Goal: Transaction & Acquisition: Subscribe to service/newsletter

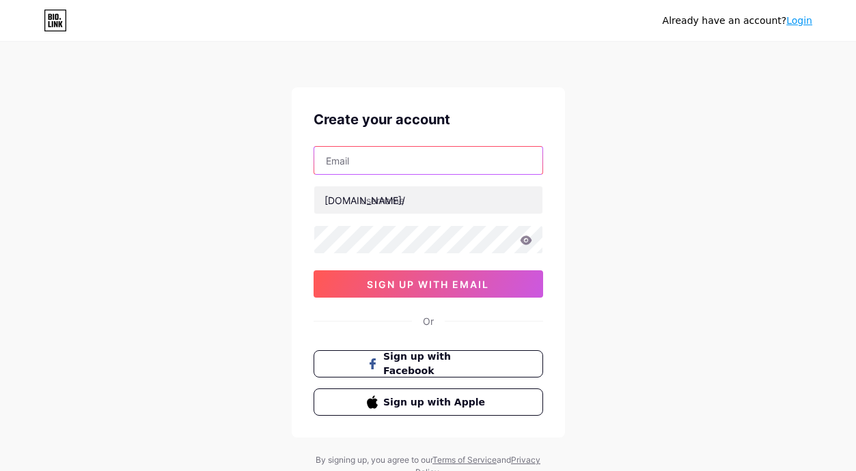
click at [349, 166] on input "text" at bounding box center [428, 160] width 228 height 27
type input "[EMAIL_ADDRESS][DOMAIN_NAME]"
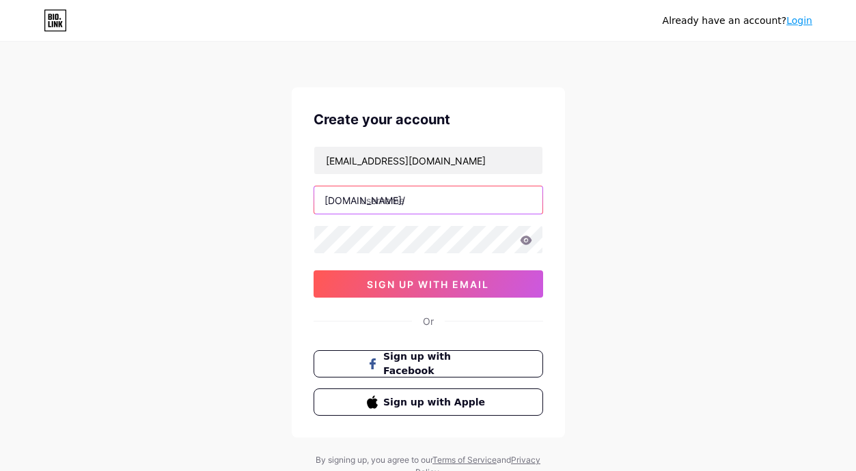
click at [411, 211] on input "text" at bounding box center [428, 199] width 228 height 27
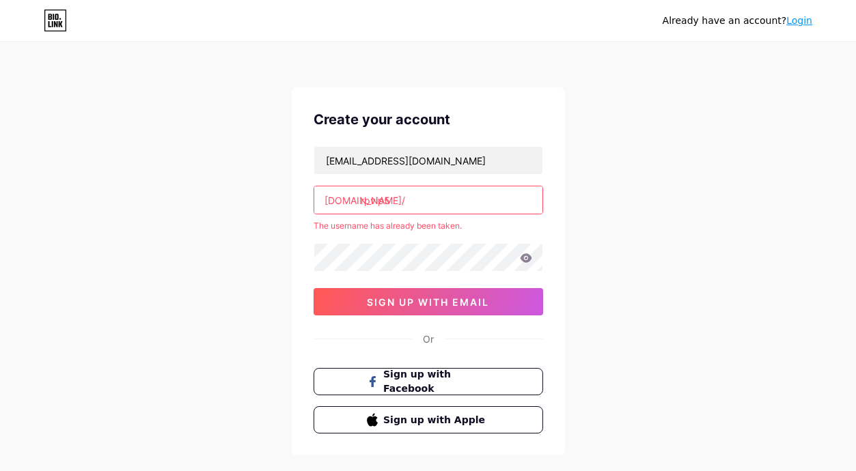
click at [380, 204] on input "rpvip5" at bounding box center [428, 199] width 228 height 27
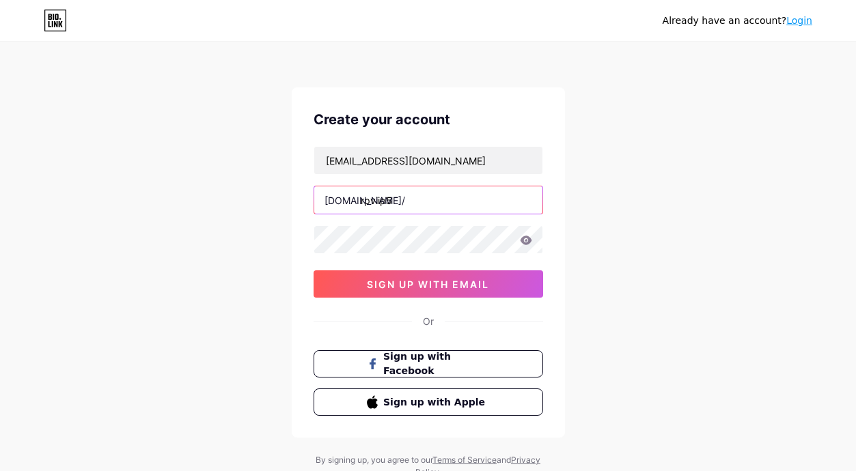
type input "rpviip5"
click at [524, 239] on icon at bounding box center [526, 241] width 12 height 10
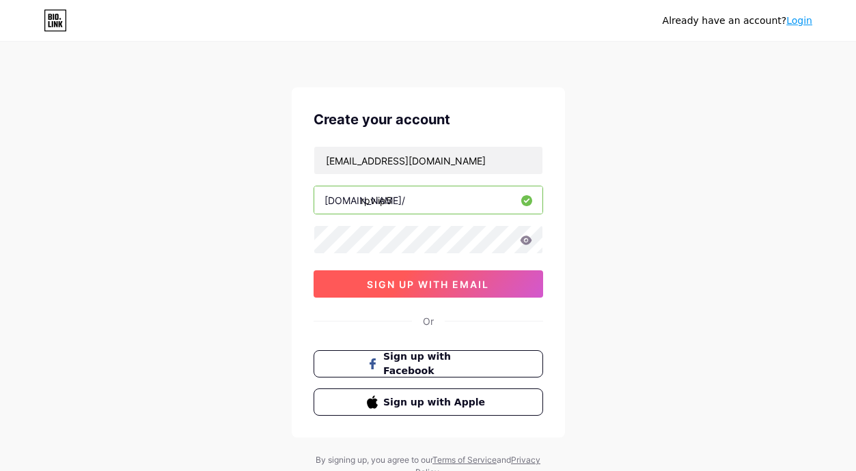
click at [430, 285] on span "sign up with email" at bounding box center [428, 285] width 122 height 12
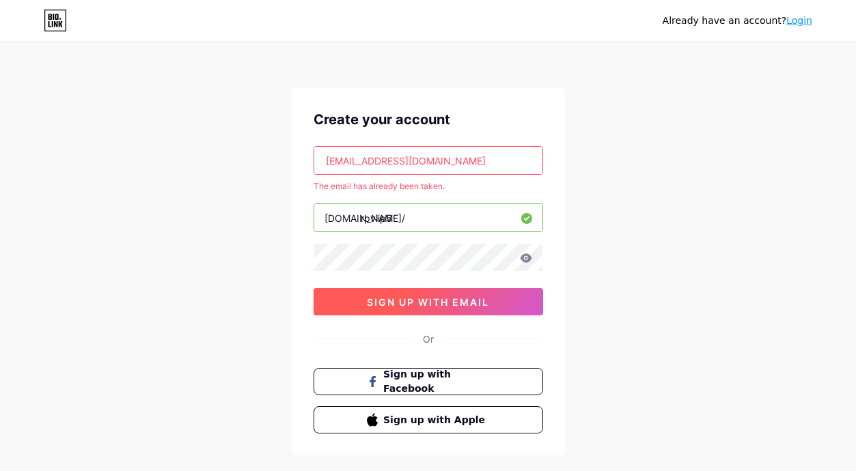
click at [447, 305] on span "sign up with email" at bounding box center [428, 302] width 122 height 12
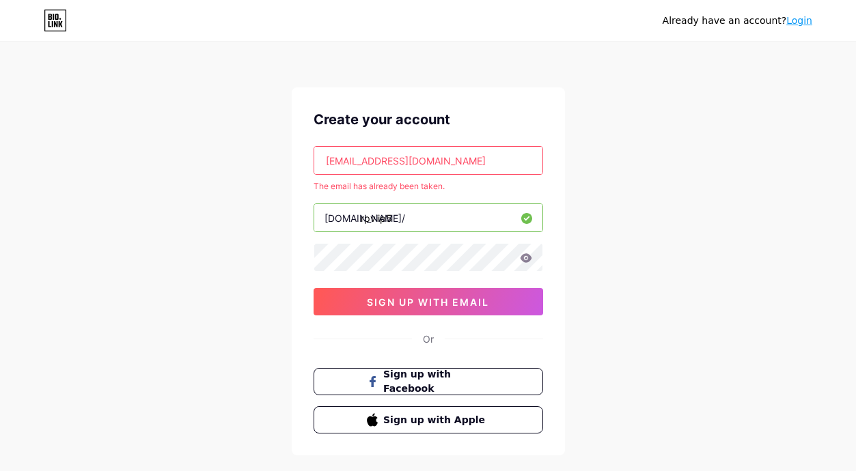
click at [797, 24] on link "Login" at bounding box center [799, 20] width 26 height 11
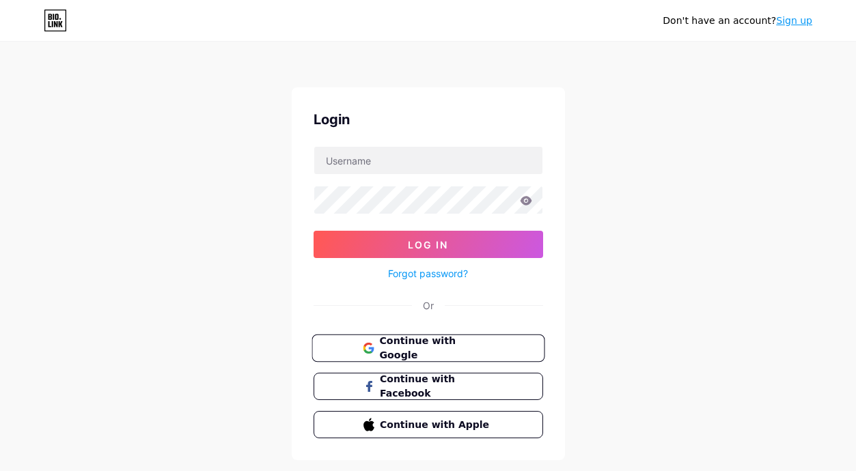
click at [452, 352] on span "Continue with Google" at bounding box center [436, 348] width 114 height 29
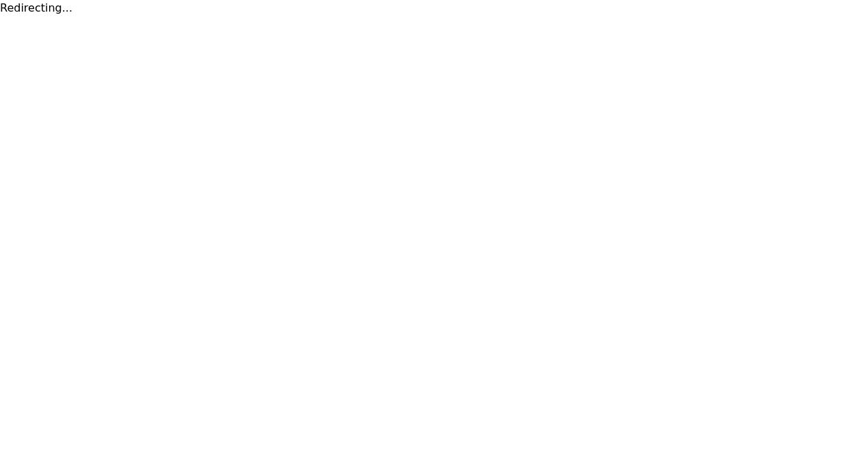
click at [25, 10] on div "Redirecting..." at bounding box center [433, 8] width 866 height 16
copy div "Redirecting"
